Goal: Transaction & Acquisition: Download file/media

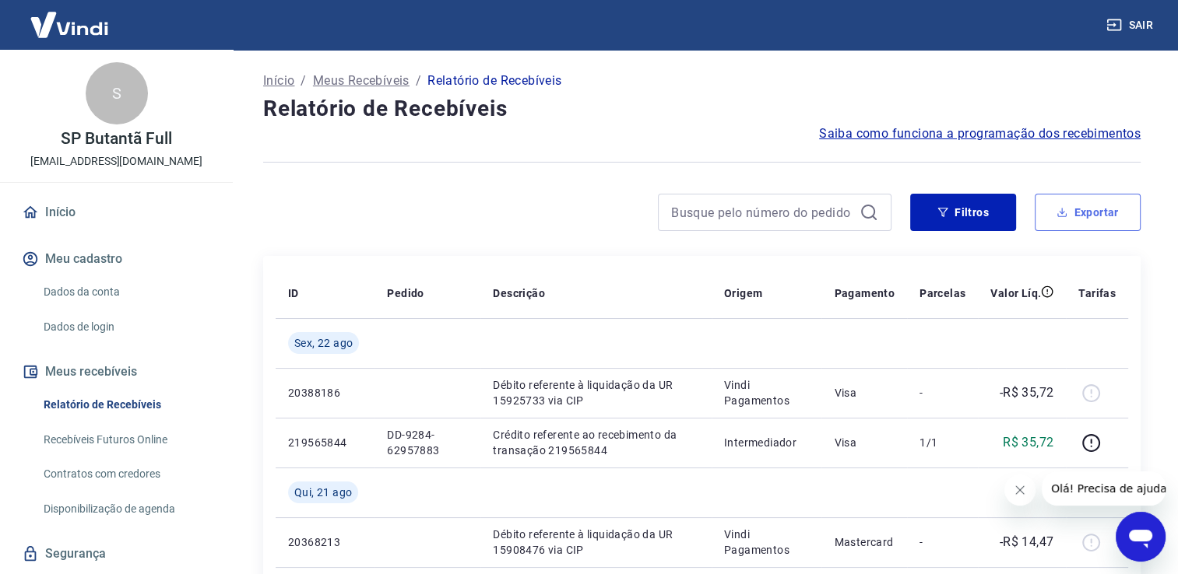
click at [1066, 207] on icon "button" at bounding box center [1061, 212] width 11 height 11
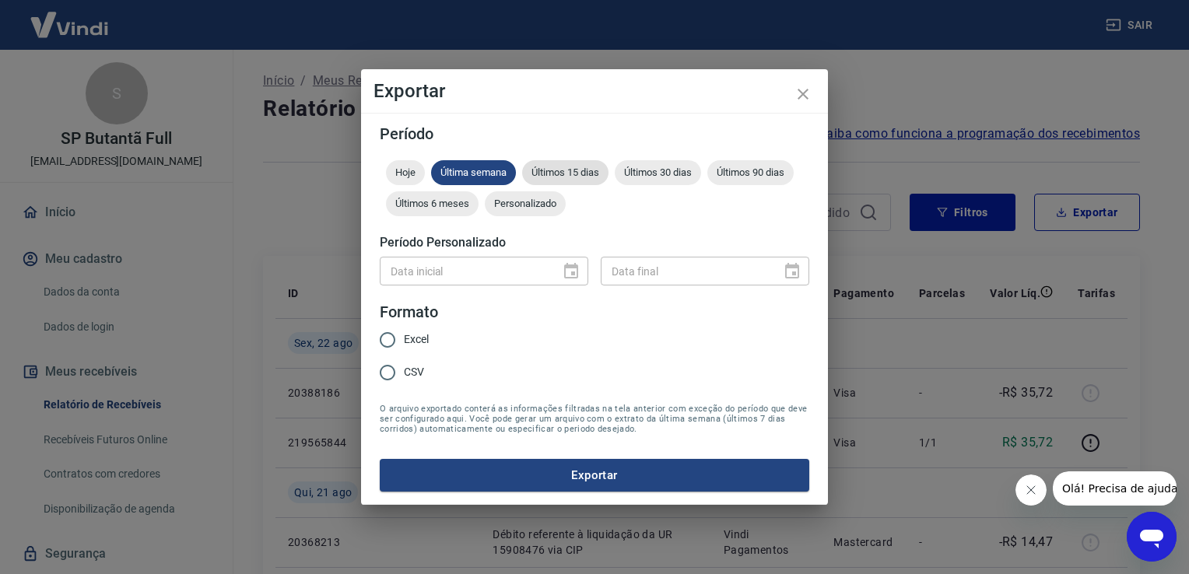
click at [563, 169] on span "Últimos 15 dias" at bounding box center [565, 173] width 86 height 12
click at [427, 342] on span "Excel" at bounding box center [416, 340] width 25 height 16
click at [390, 342] on input "Excel" at bounding box center [387, 340] width 33 height 33
radio input "true"
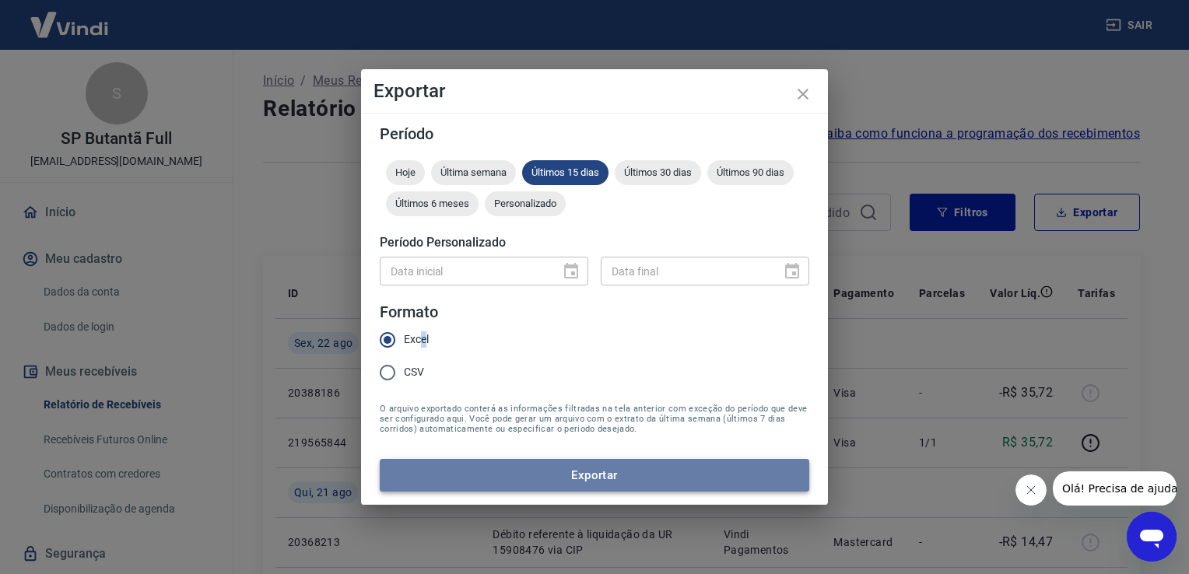
click at [517, 468] on button "Exportar" at bounding box center [595, 475] width 430 height 33
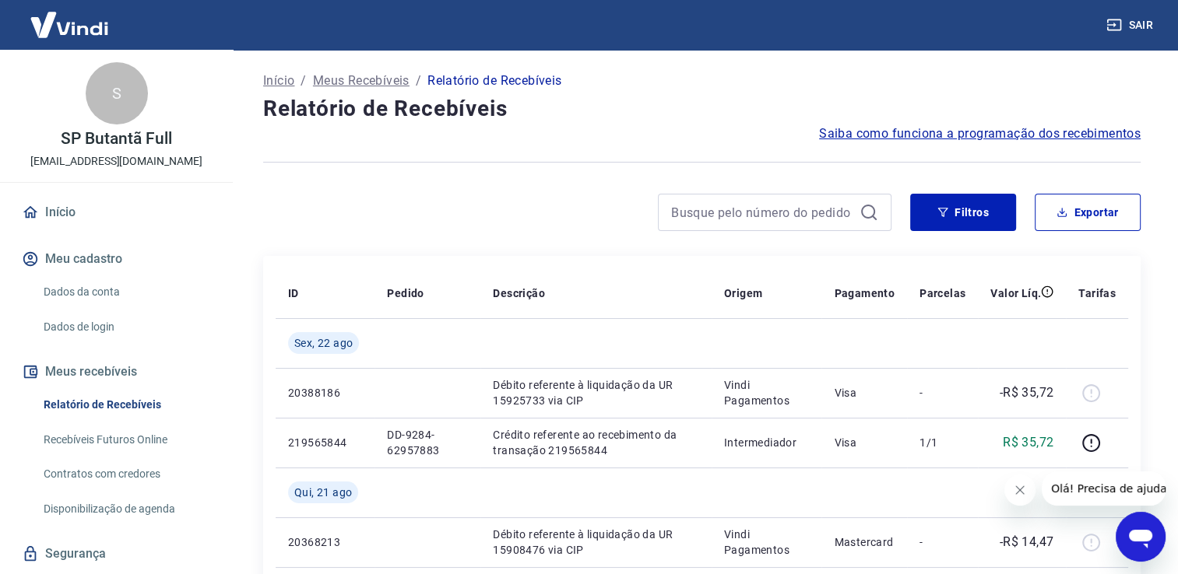
drag, startPoint x: 708, startPoint y: 87, endPoint x: 632, endPoint y: 82, distance: 76.4
click at [709, 83] on div "Início / Meus Recebíveis / Relatório de Recebíveis" at bounding box center [701, 80] width 877 height 25
click at [1136, 23] on button "Sair" at bounding box center [1131, 25] width 56 height 29
